Goal: Transaction & Acquisition: Purchase product/service

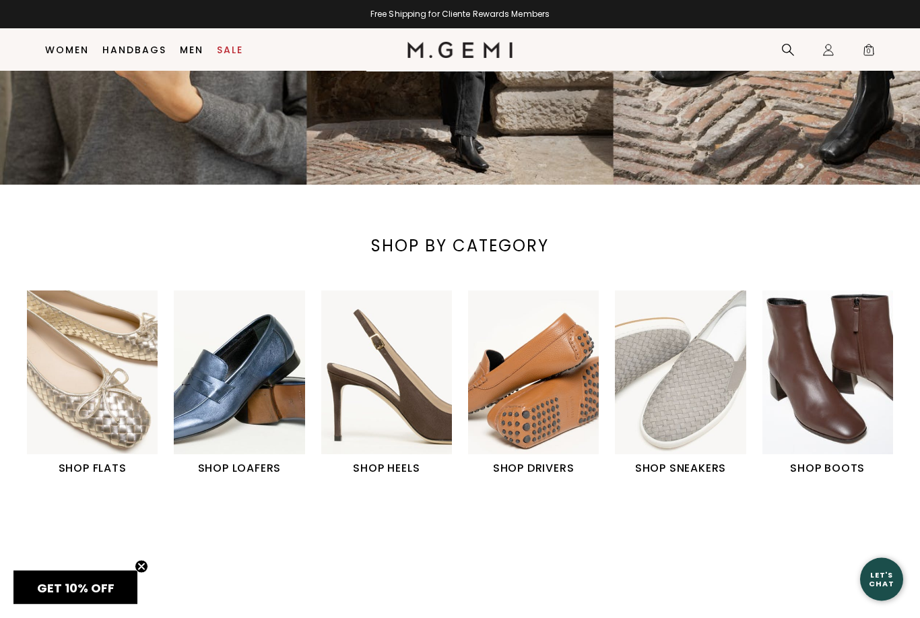
scroll to position [268, 0]
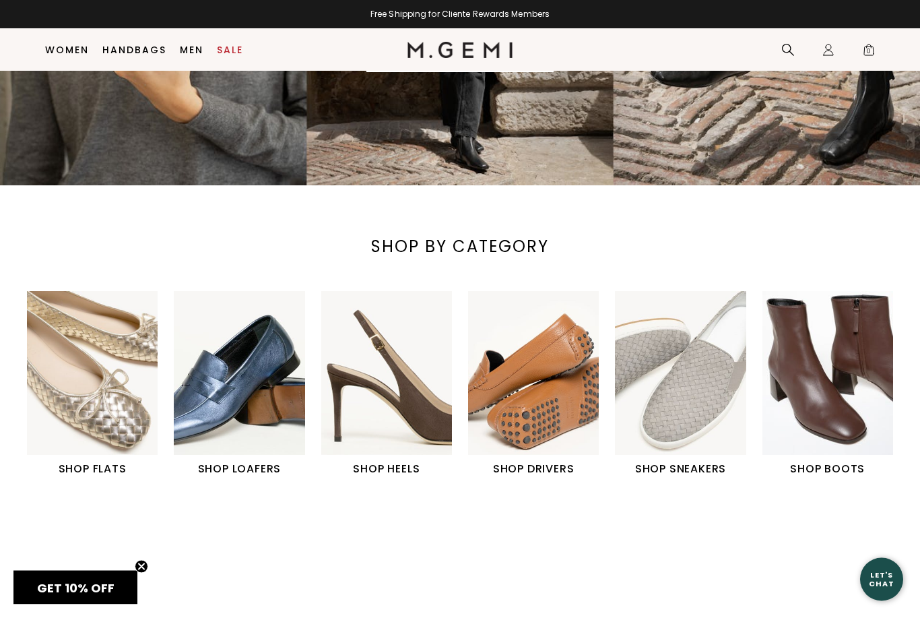
click at [851, 430] on img "6 / 6" at bounding box center [827, 374] width 131 height 164
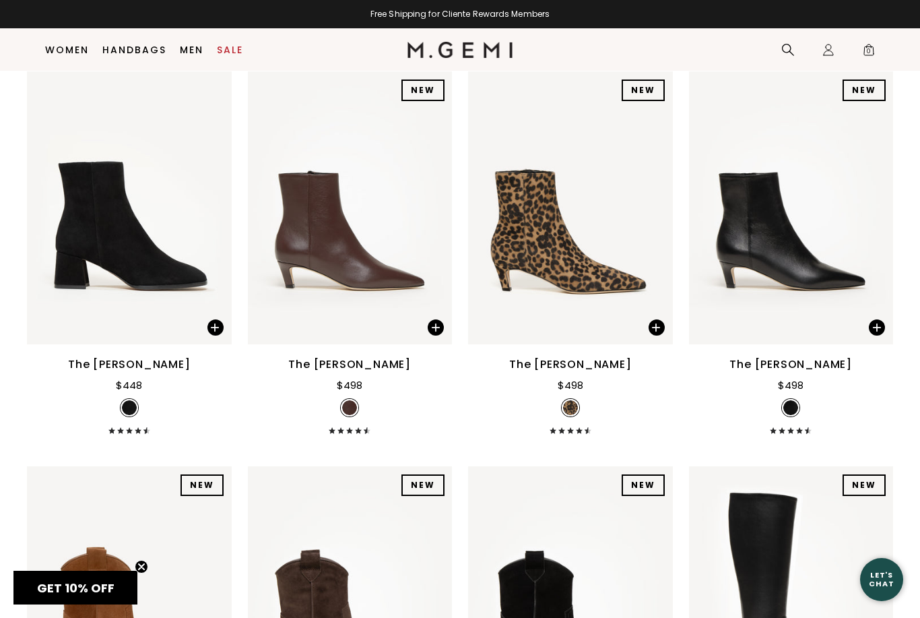
scroll to position [967, 0]
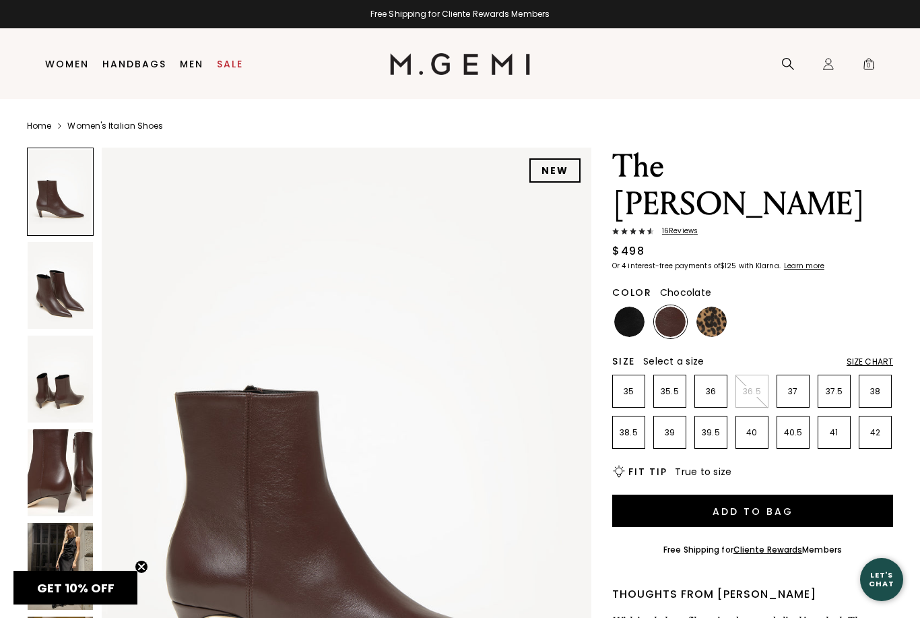
click at [59, 469] on img at bounding box center [60, 472] width 65 height 87
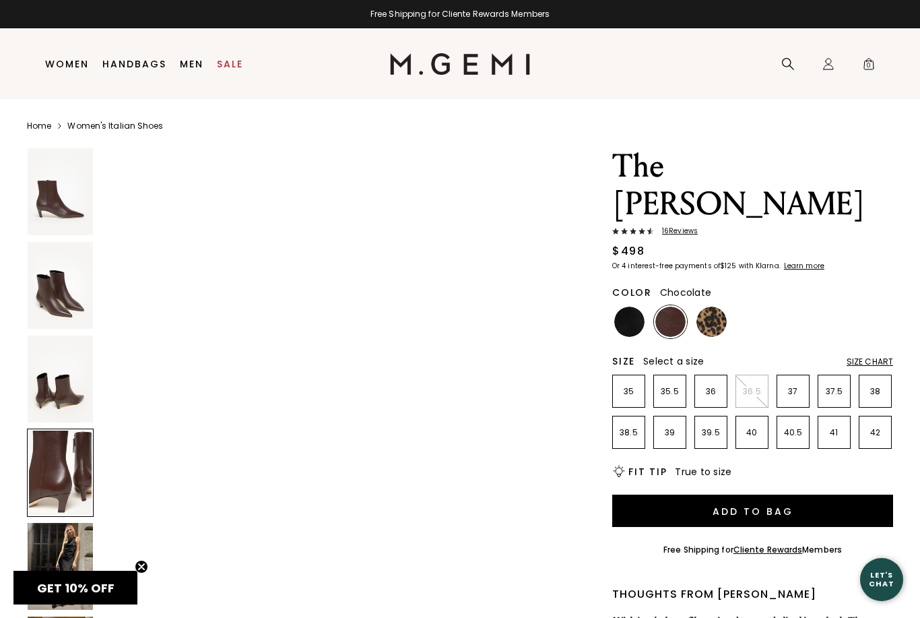
scroll to position [2000, 0]
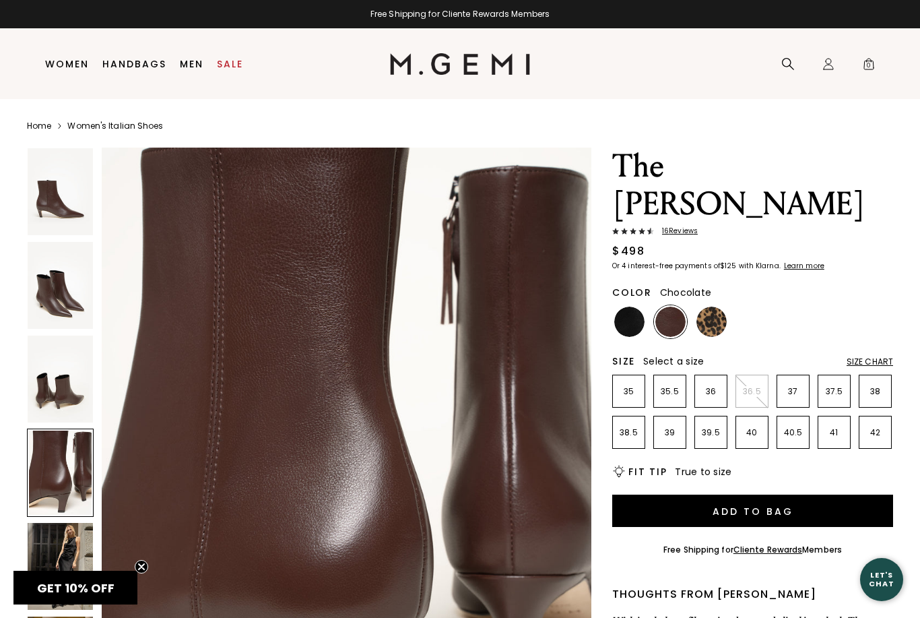
click at [59, 549] on img at bounding box center [60, 566] width 65 height 87
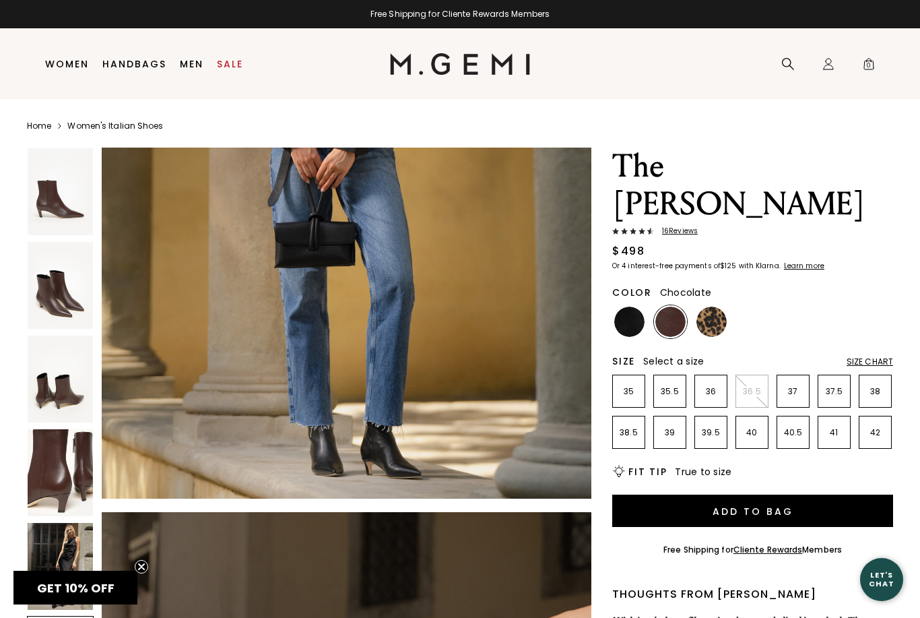
scroll to position [3671, 0]
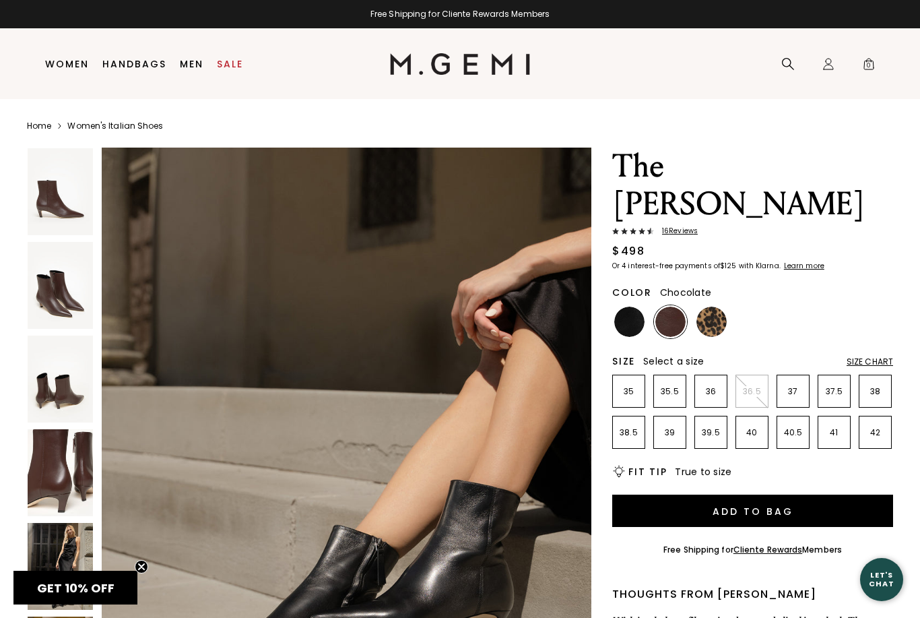
click at [64, 297] on img at bounding box center [60, 285] width 65 height 87
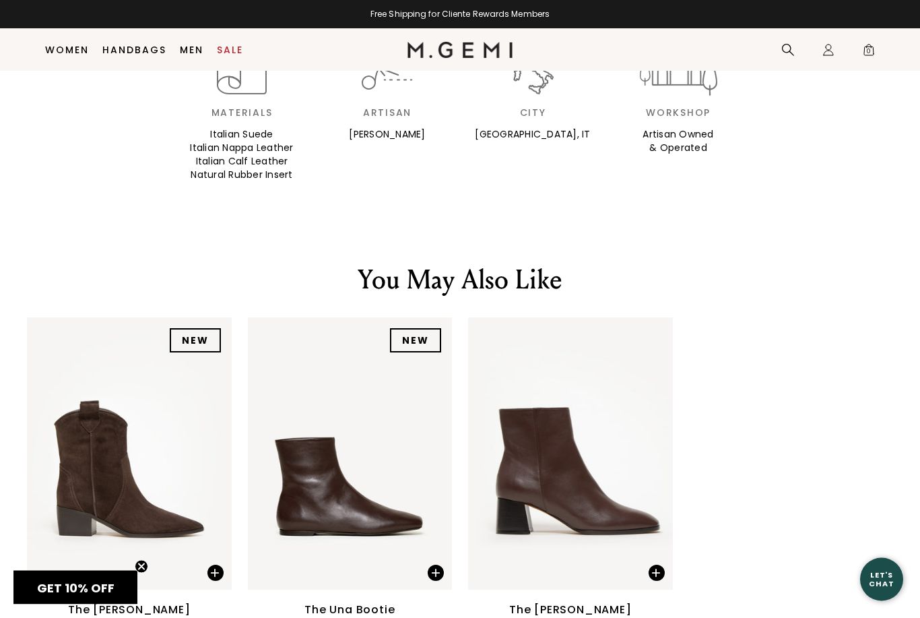
scroll to position [1620, 0]
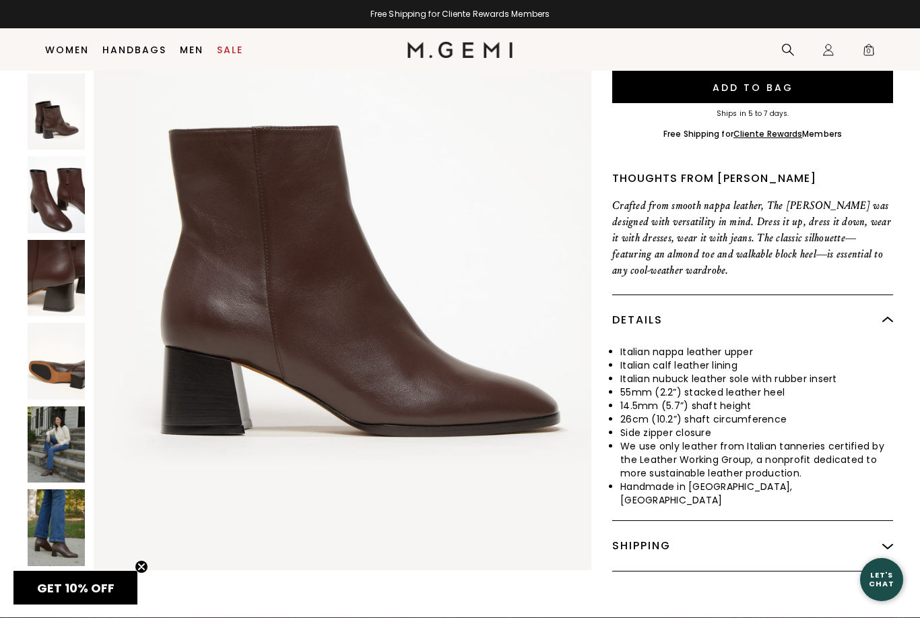
scroll to position [408, 0]
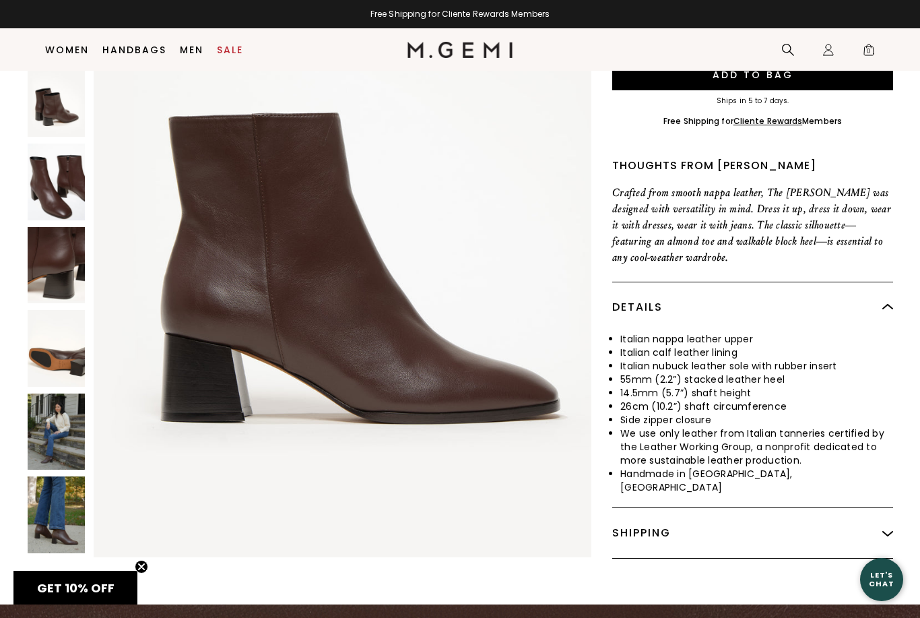
click at [73, 393] on img at bounding box center [56, 431] width 57 height 76
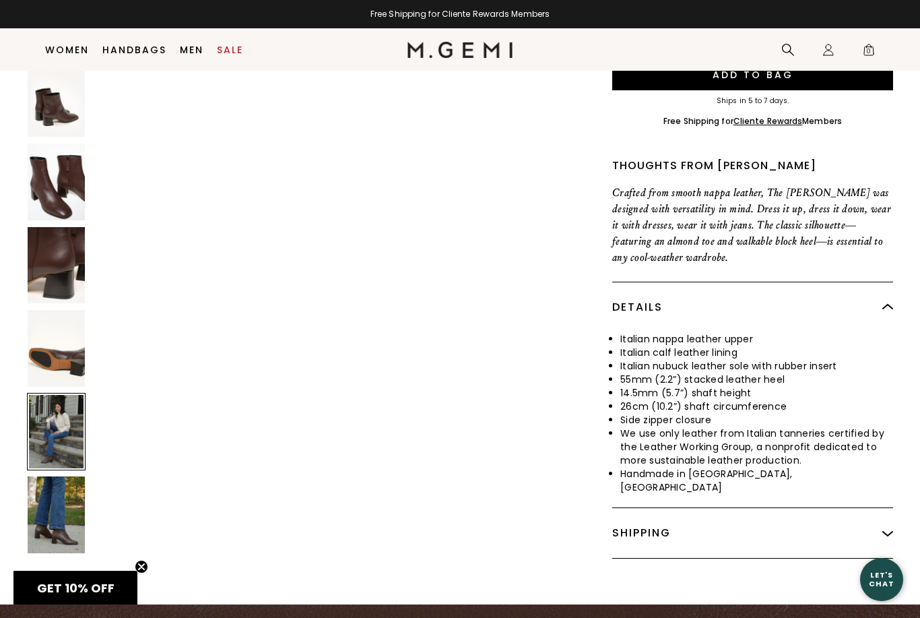
scroll to position [4062, 0]
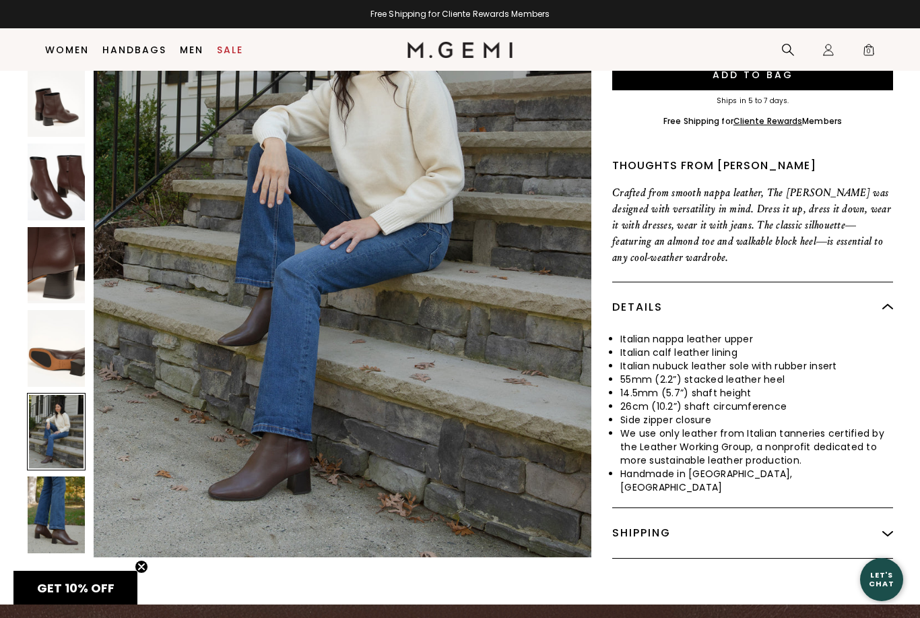
click at [57, 476] on img at bounding box center [56, 514] width 57 height 76
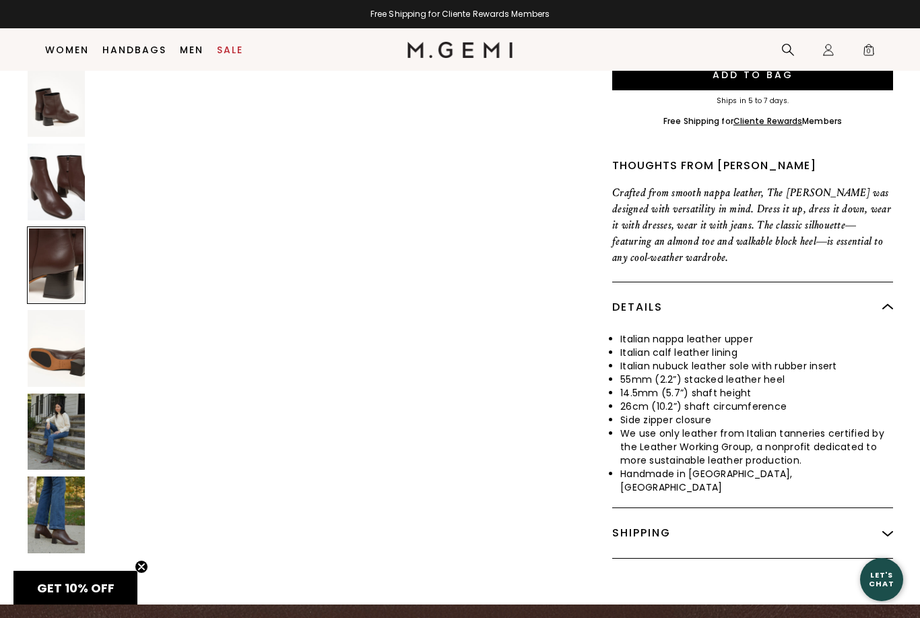
scroll to position [2606, 0]
